Goal: Transaction & Acquisition: Obtain resource

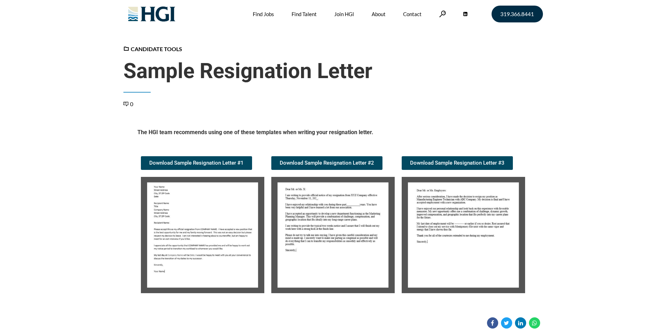
click at [201, 201] on img at bounding box center [202, 235] width 123 height 116
click at [198, 214] on img at bounding box center [202, 235] width 123 height 116
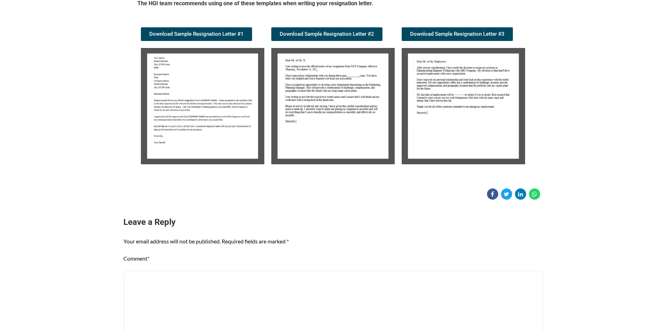
scroll to position [140, 0]
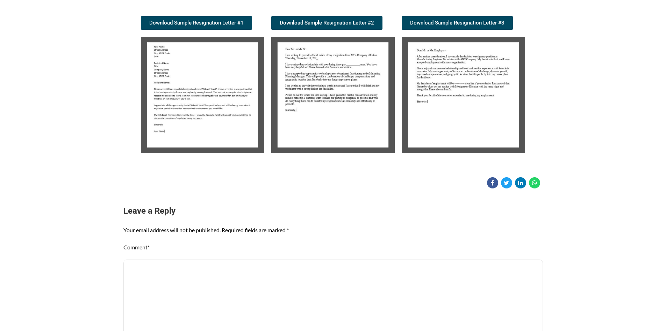
click at [205, 105] on img at bounding box center [202, 95] width 123 height 116
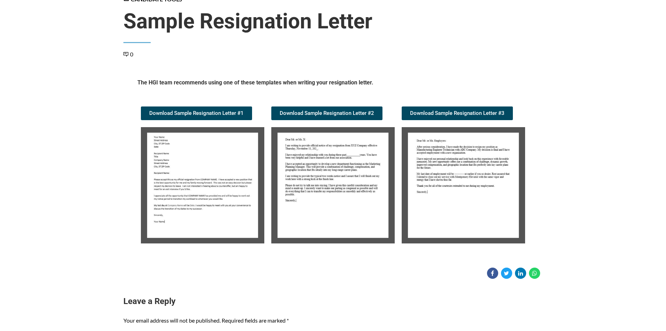
scroll to position [35, 0]
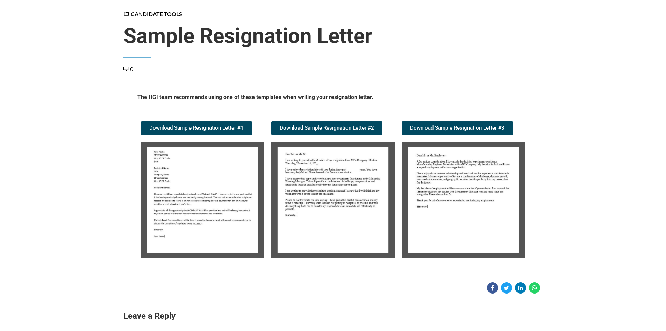
click at [207, 195] on img at bounding box center [202, 200] width 123 height 116
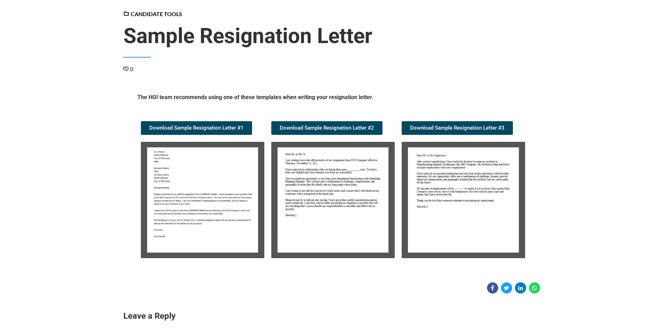
click at [207, 196] on img at bounding box center [202, 200] width 123 height 116
click at [174, 185] on img at bounding box center [202, 200] width 123 height 116
click at [175, 185] on img at bounding box center [202, 200] width 123 height 116
click at [193, 185] on img at bounding box center [202, 200] width 123 height 116
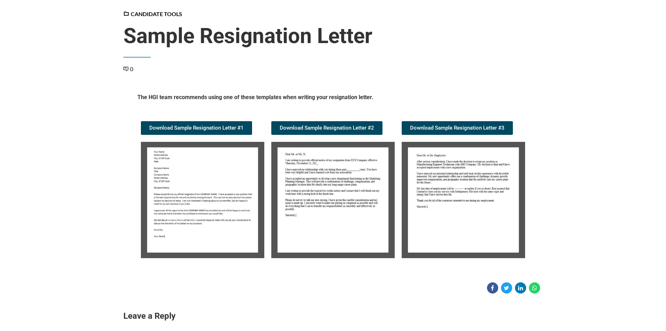
click at [197, 184] on img at bounding box center [202, 200] width 123 height 116
click at [200, 189] on img at bounding box center [202, 200] width 123 height 116
click at [193, 186] on img at bounding box center [202, 200] width 123 height 116
click at [192, 181] on img at bounding box center [202, 200] width 123 height 116
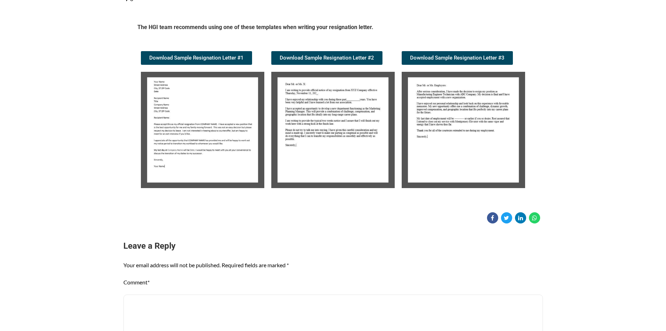
scroll to position [140, 0]
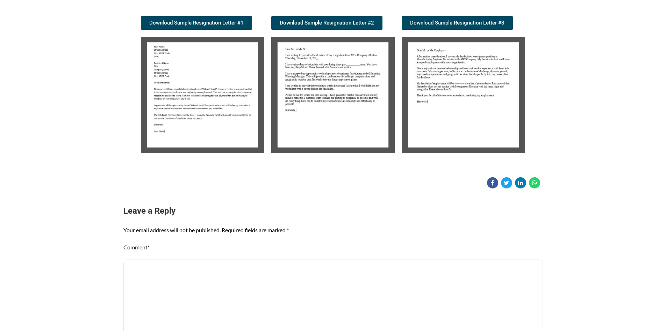
click at [178, 81] on img at bounding box center [202, 95] width 123 height 116
click at [232, 24] on span "Download Sample Resignation Letter #1" at bounding box center [196, 22] width 94 height 5
click at [340, 103] on img at bounding box center [332, 95] width 123 height 116
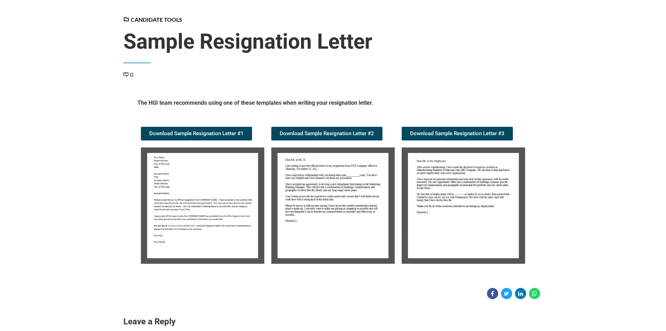
scroll to position [0, 0]
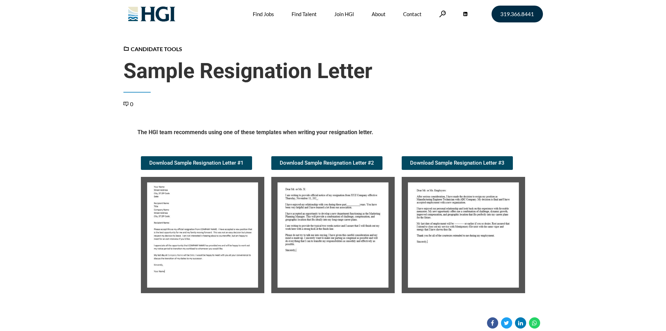
click at [213, 214] on img at bounding box center [202, 235] width 123 height 116
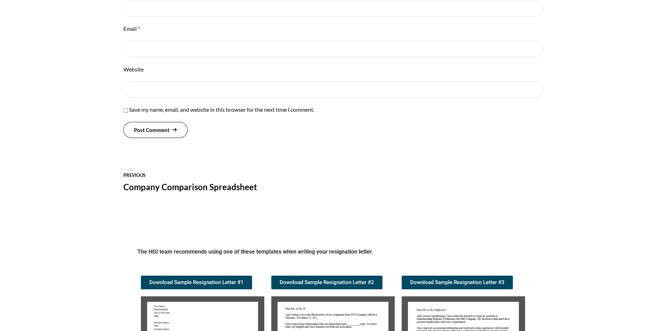
scroll to position [602, 0]
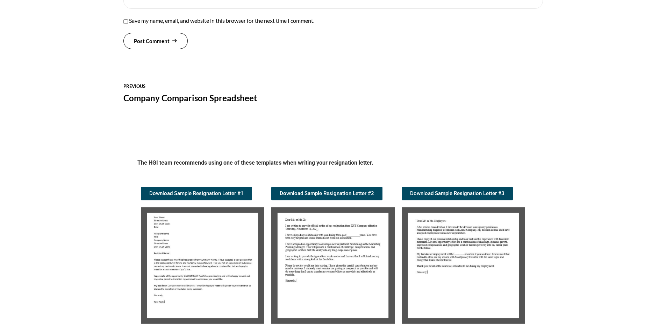
click at [195, 214] on img at bounding box center [202, 265] width 123 height 116
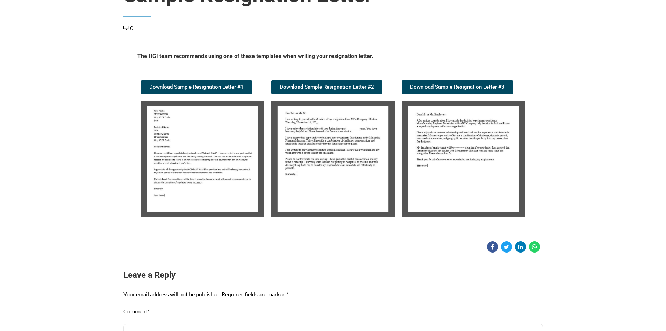
scroll to position [175, 0]
